Goal: Navigation & Orientation: Go to known website

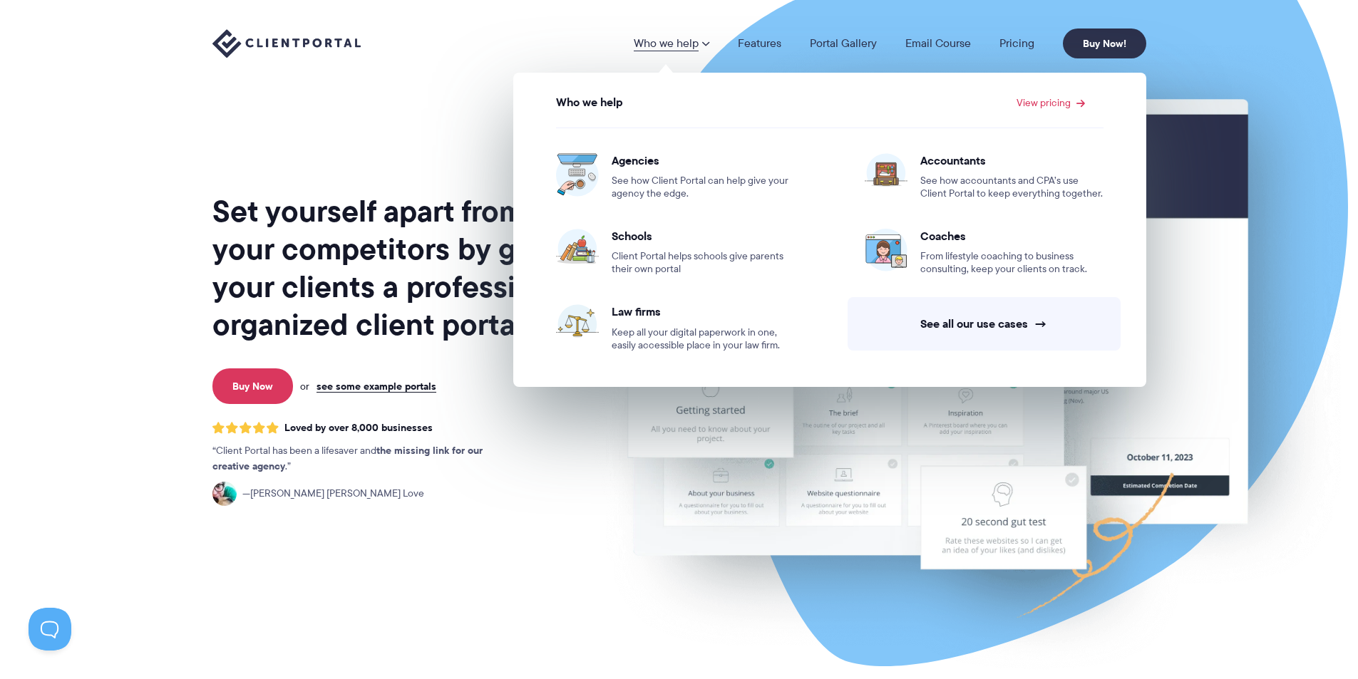
click at [469, 120] on div "Set yourself apart from your competitors by giving your clients a professional,…" at bounding box center [399, 353] width 374 height 684
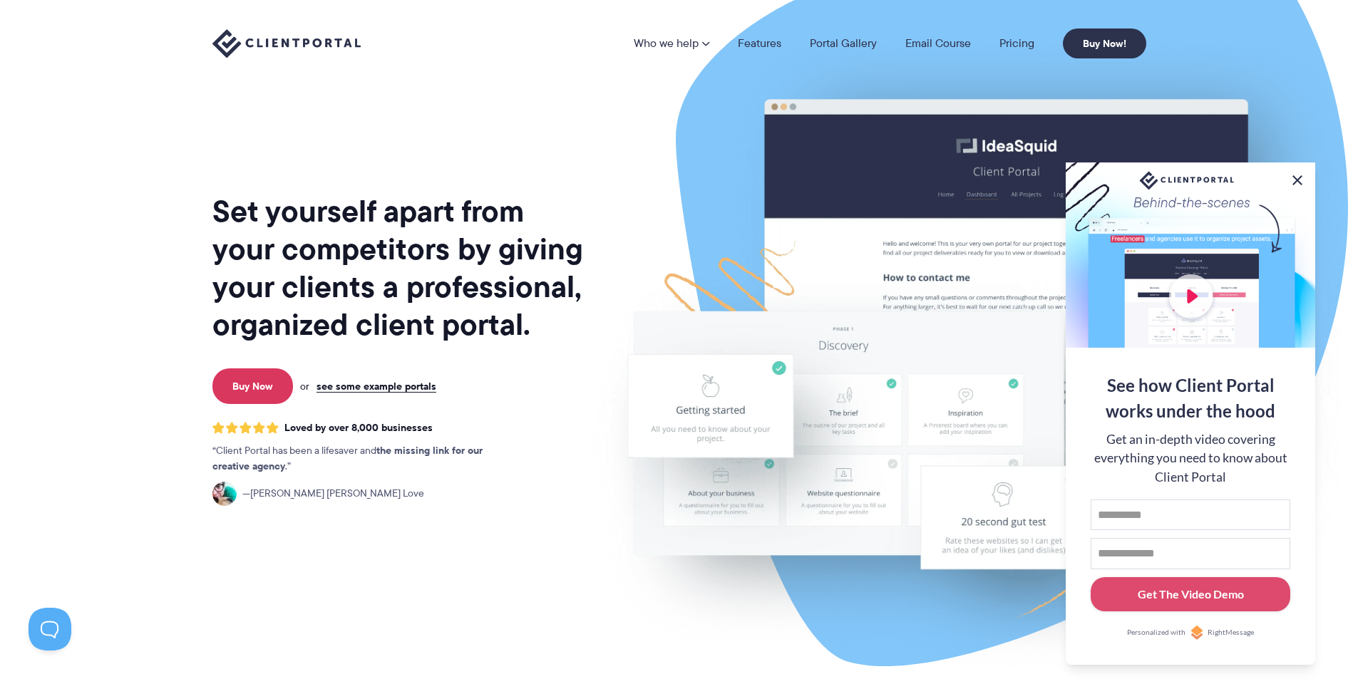
click at [1294, 179] on button at bounding box center [1297, 180] width 17 height 17
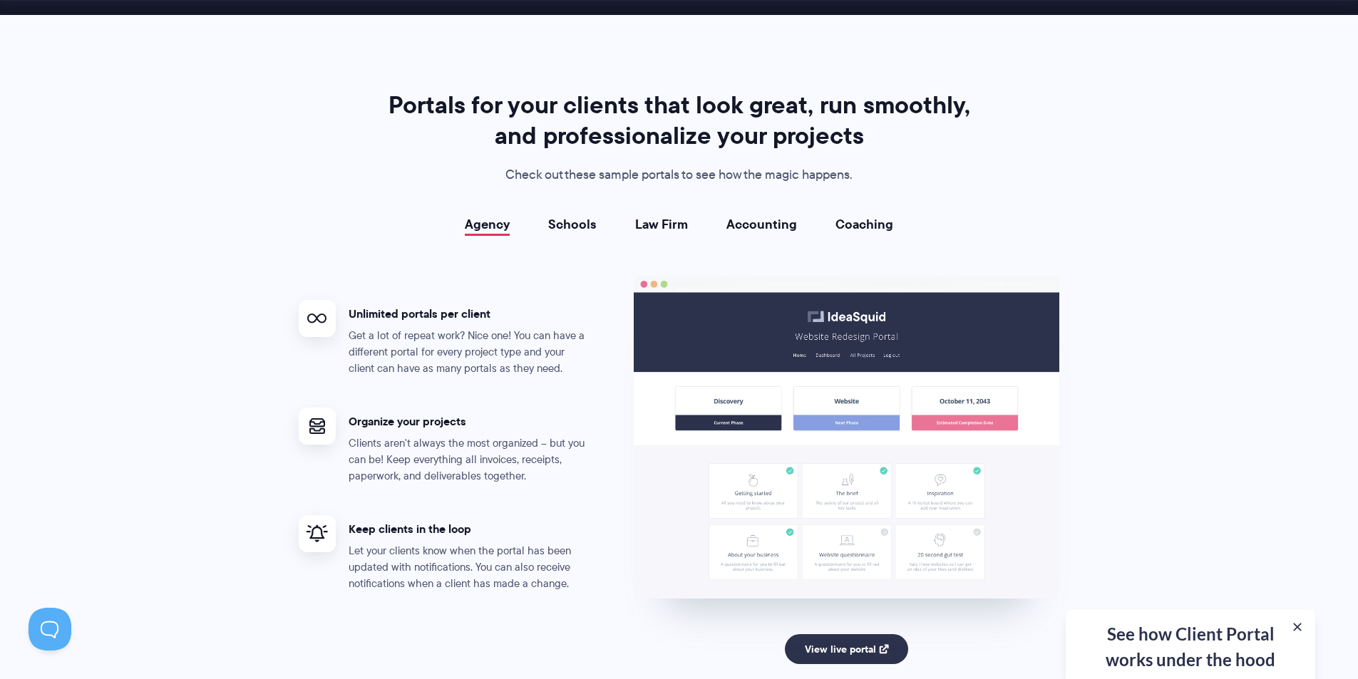
scroll to position [2496, 0]
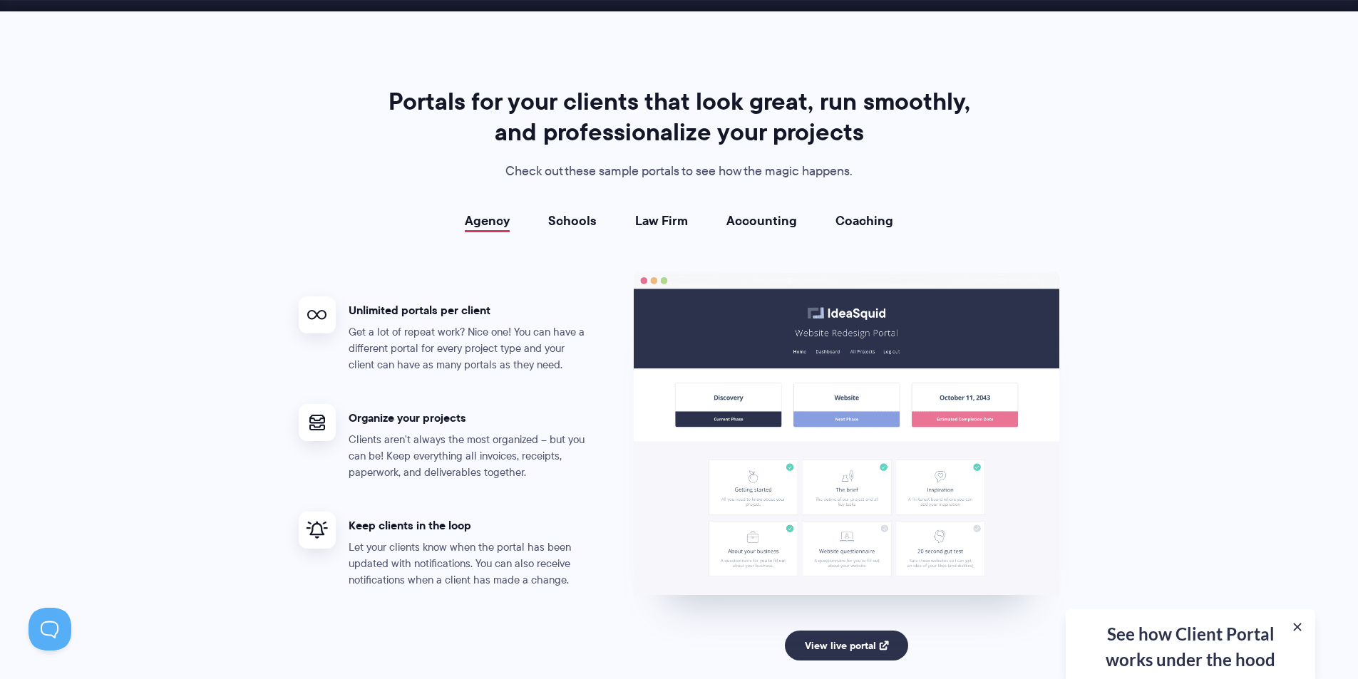
click at [662, 220] on link "Law Firm" at bounding box center [661, 221] width 53 height 14
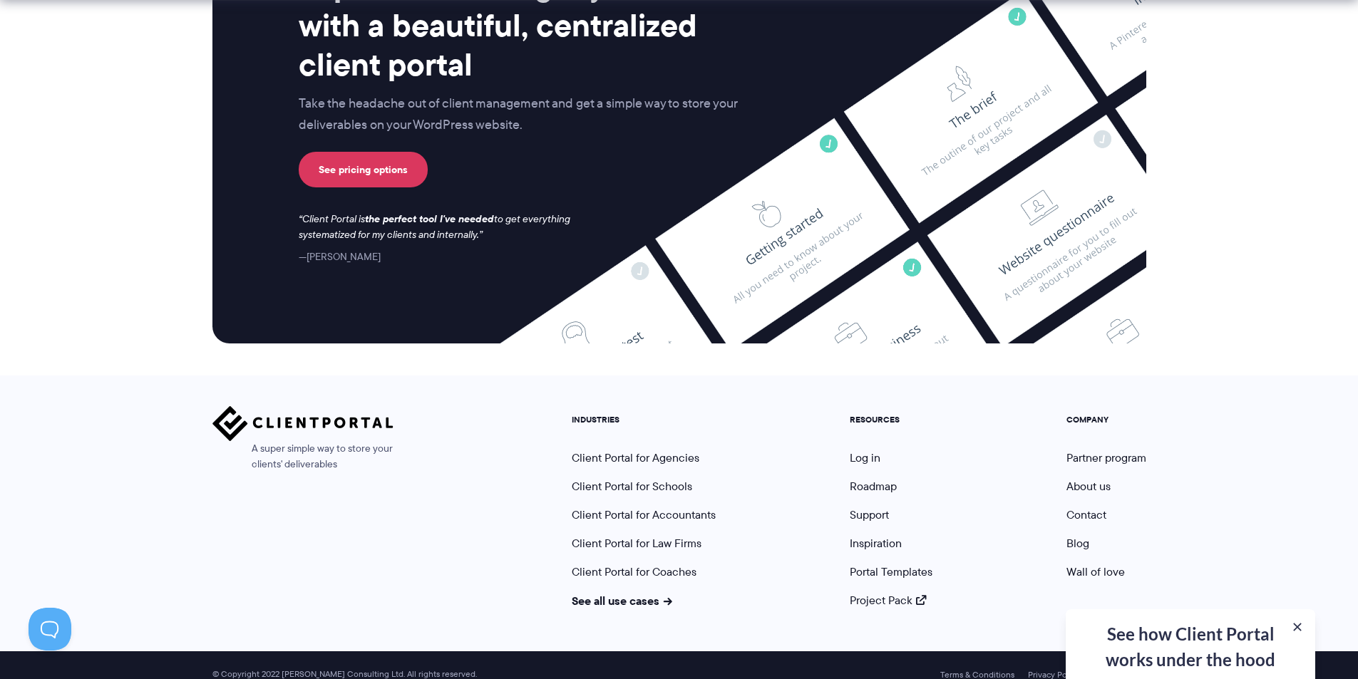
scroll to position [5775, 0]
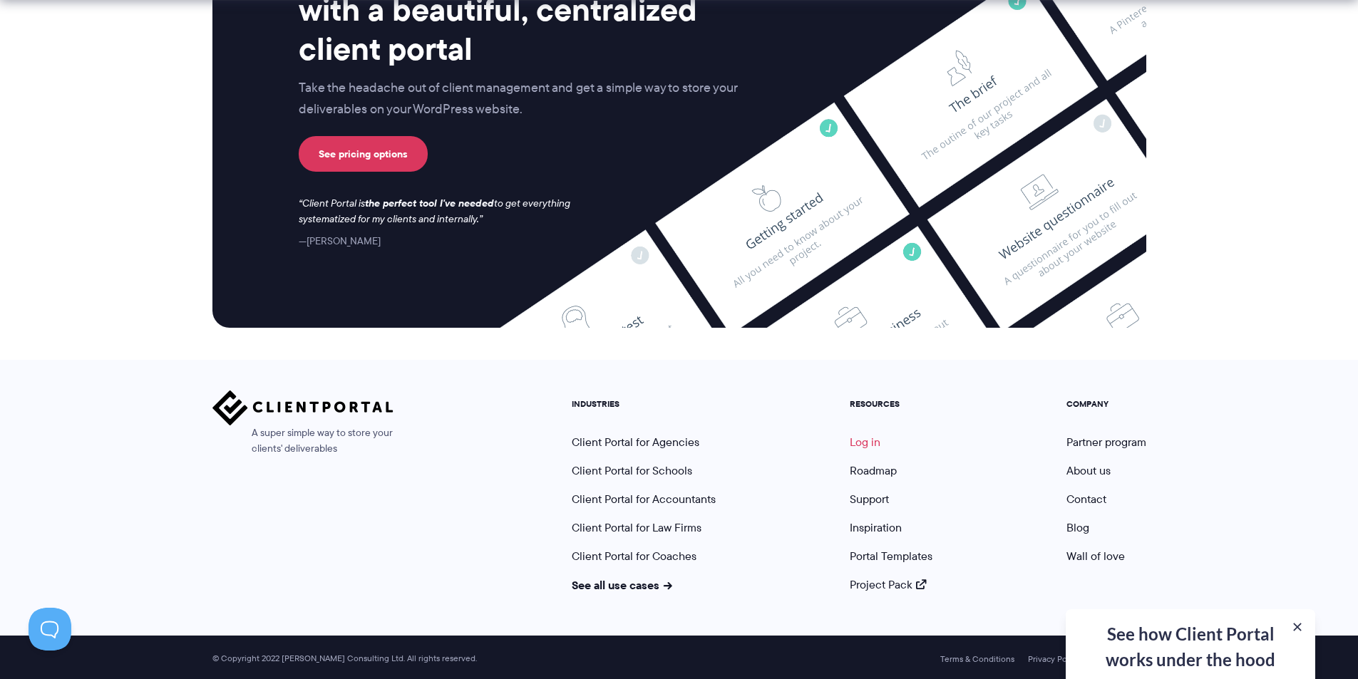
click at [865, 447] on link "Log in" at bounding box center [865, 442] width 31 height 16
